Goal: Transaction & Acquisition: Purchase product/service

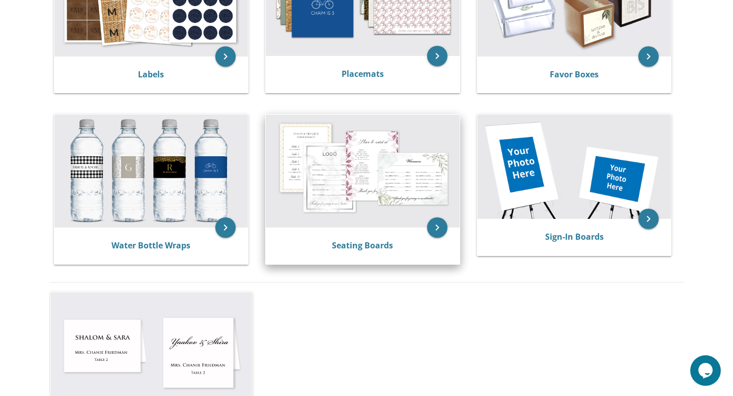
scroll to position [463, 0]
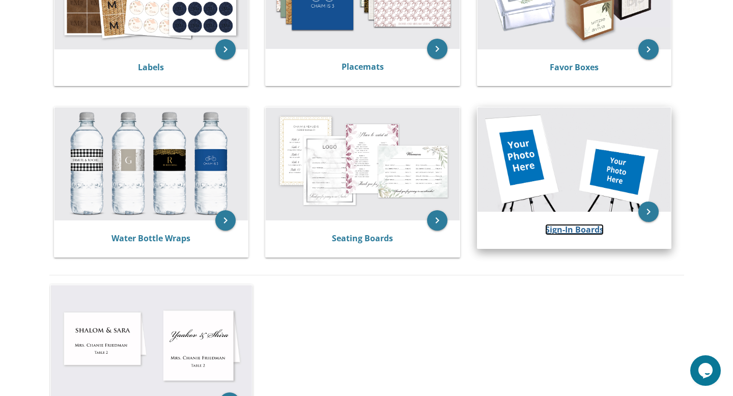
click at [555, 225] on link "Sign-In Boards" at bounding box center [574, 229] width 59 height 11
click at [646, 214] on icon "keyboard_arrow_right" at bounding box center [648, 212] width 20 height 20
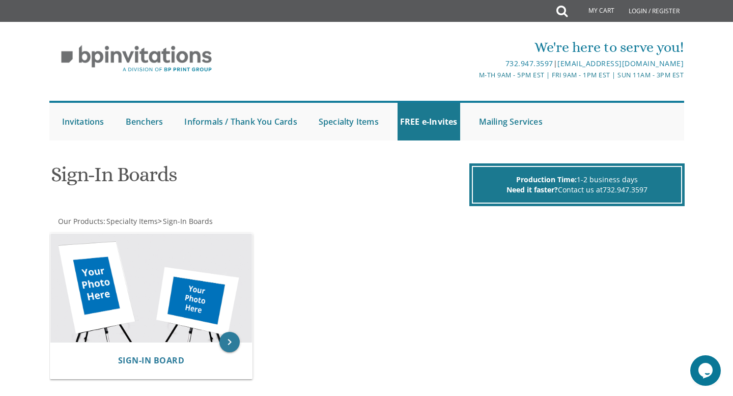
scroll to position [10, 0]
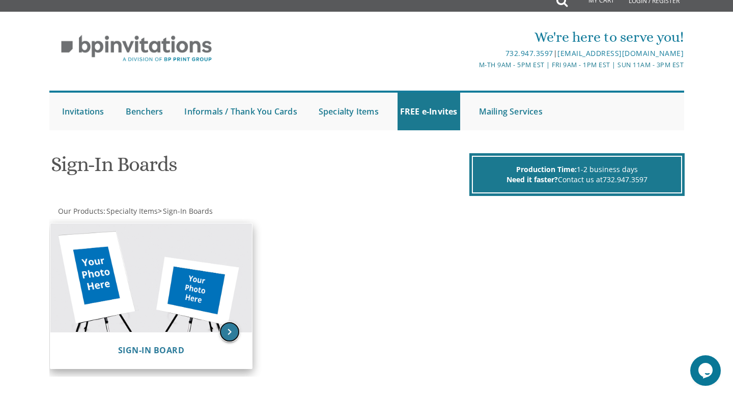
click at [231, 328] on icon "keyboard_arrow_right" at bounding box center [229, 332] width 20 height 20
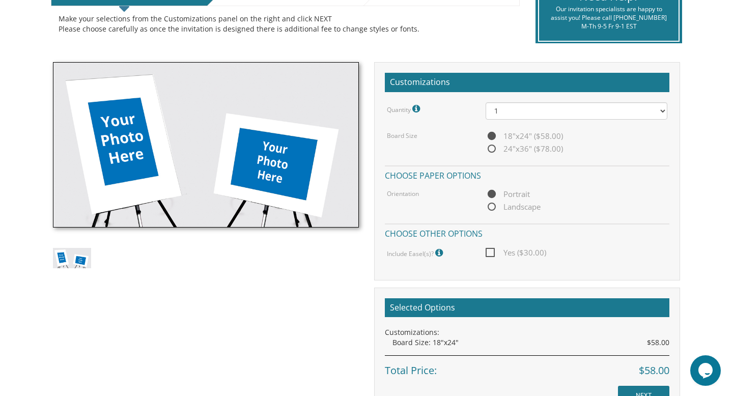
scroll to position [243, 0]
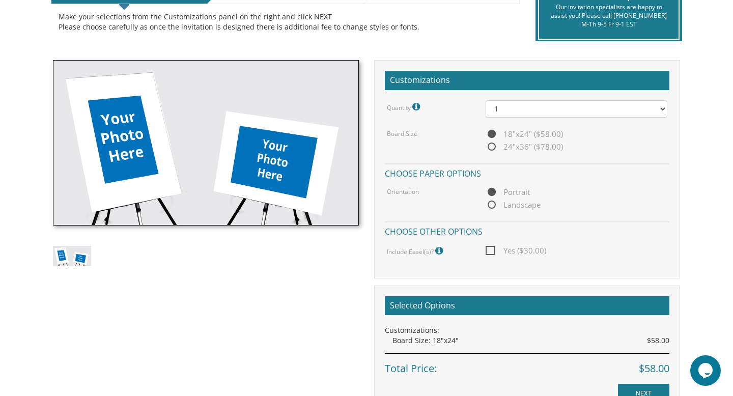
click at [492, 205] on span "Landscape" at bounding box center [513, 205] width 55 height 13
click at [492, 205] on input "Landscape" at bounding box center [489, 205] width 7 height 7
radio input "true"
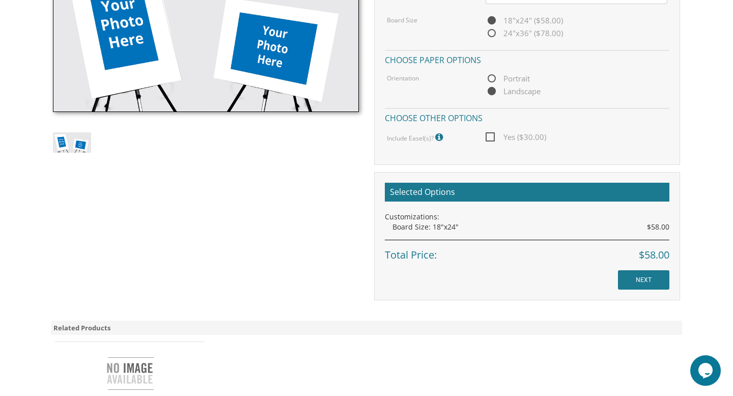
scroll to position [364, 0]
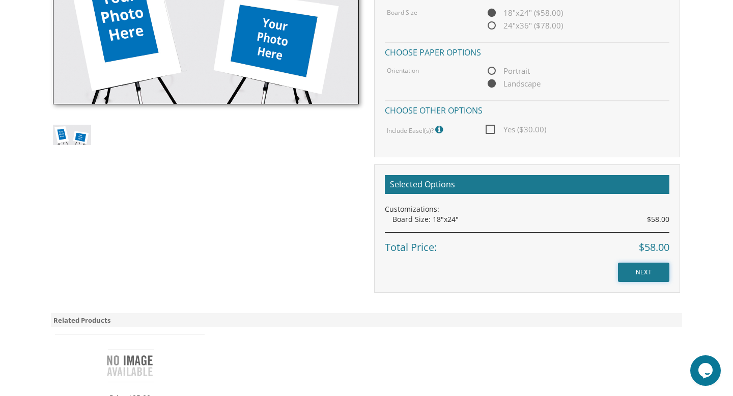
click at [641, 273] on input "NEXT" at bounding box center [643, 272] width 51 height 19
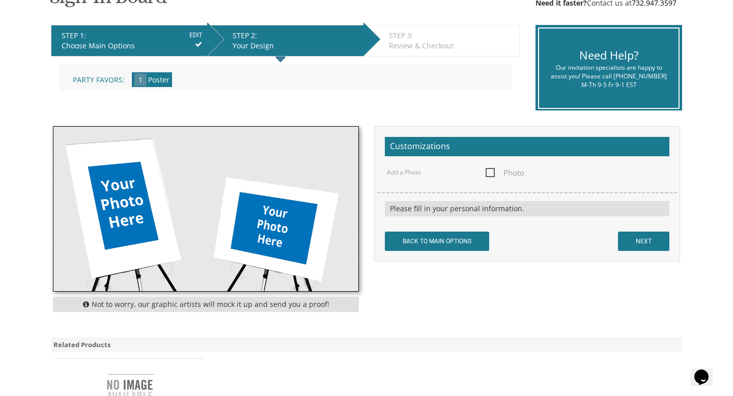
scroll to position [193, 0]
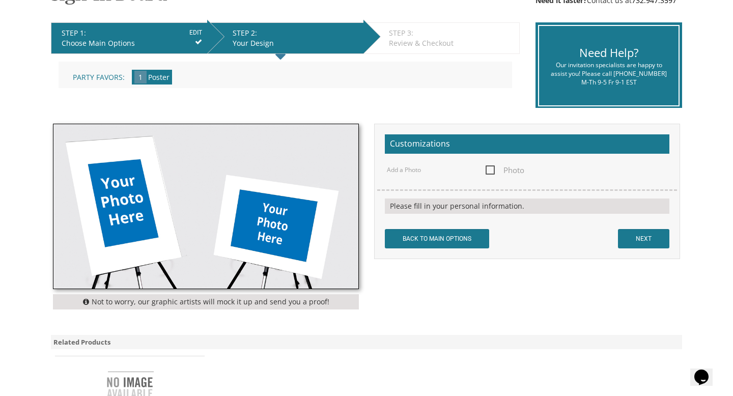
click at [254, 129] on span "Photo" at bounding box center [505, 170] width 39 height 13
click at [254, 129] on input "Photo" at bounding box center [489, 169] width 7 height 7
checkbox input "true"
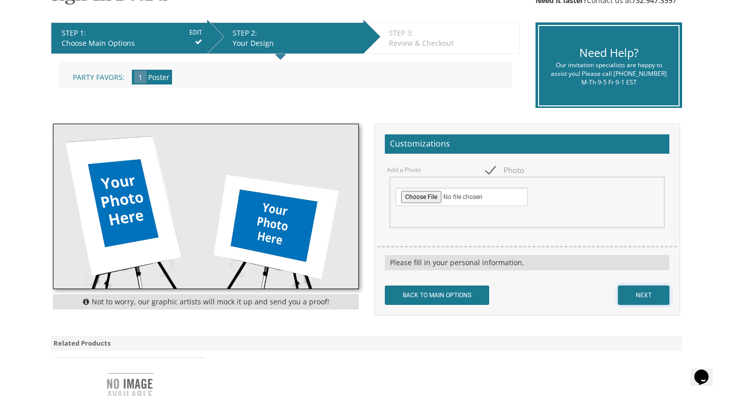
click at [254, 129] on input "NEXT" at bounding box center [643, 295] width 51 height 19
